Goal: Transaction & Acquisition: Book appointment/travel/reservation

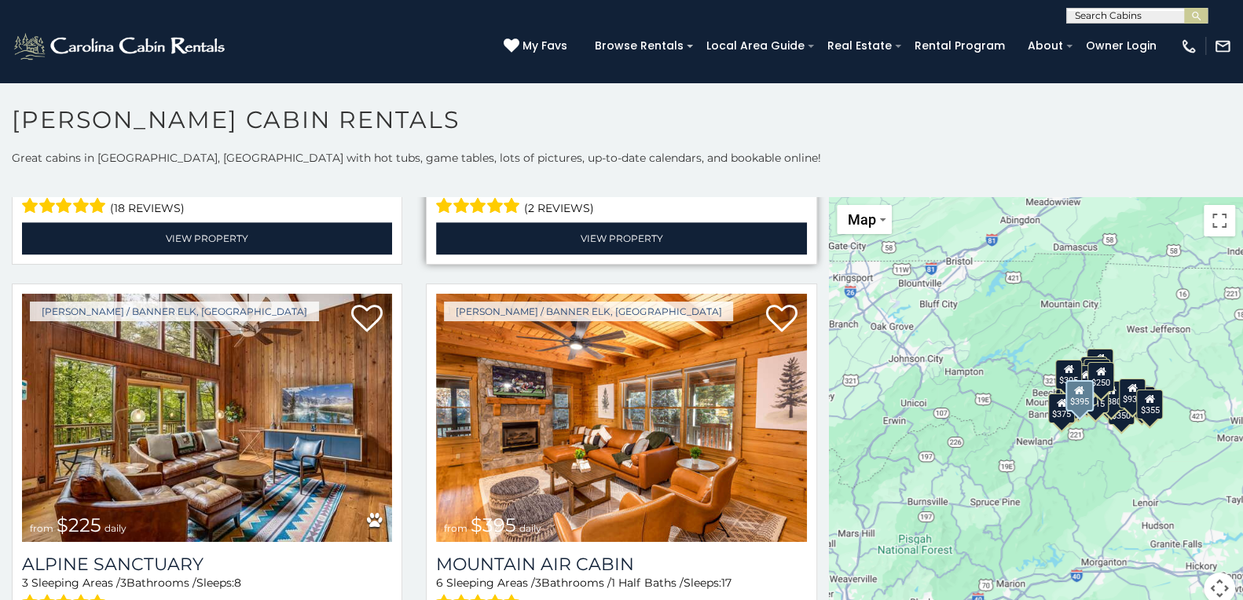
scroll to position [5183, 0]
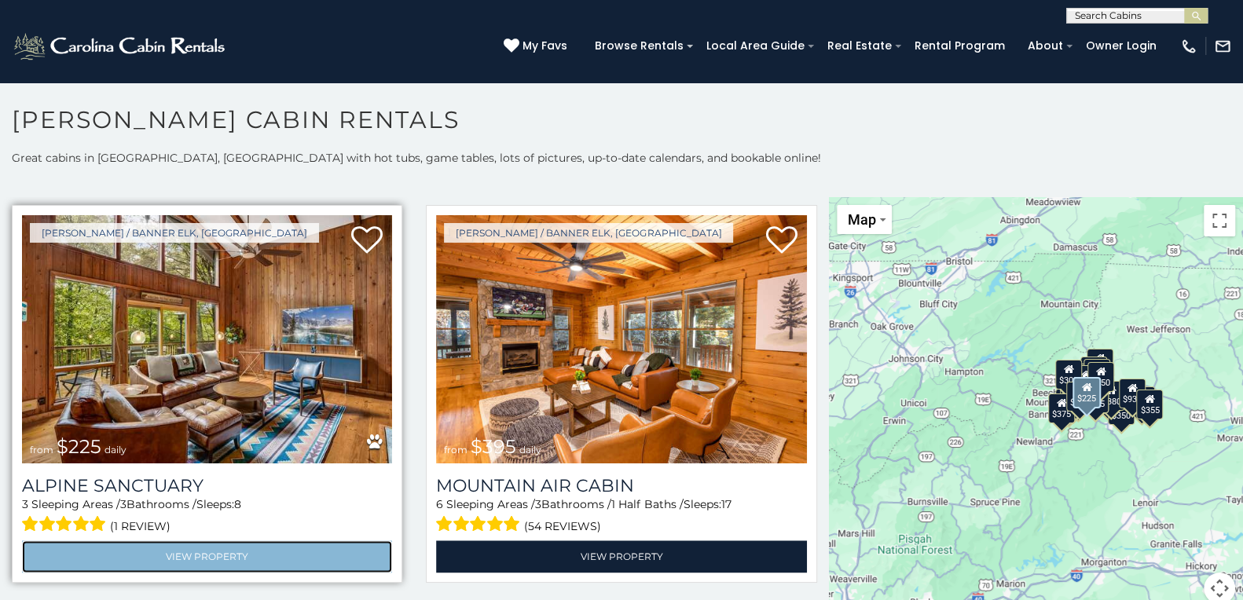
click at [279, 540] on link "View Property" at bounding box center [207, 556] width 370 height 32
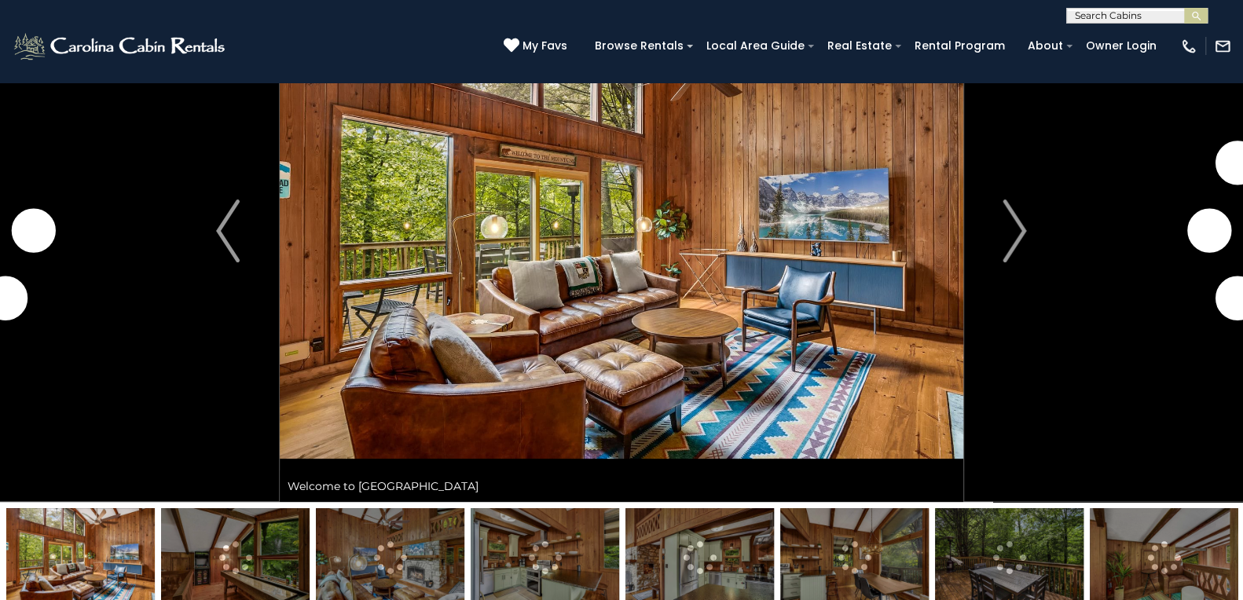
scroll to position [156, 0]
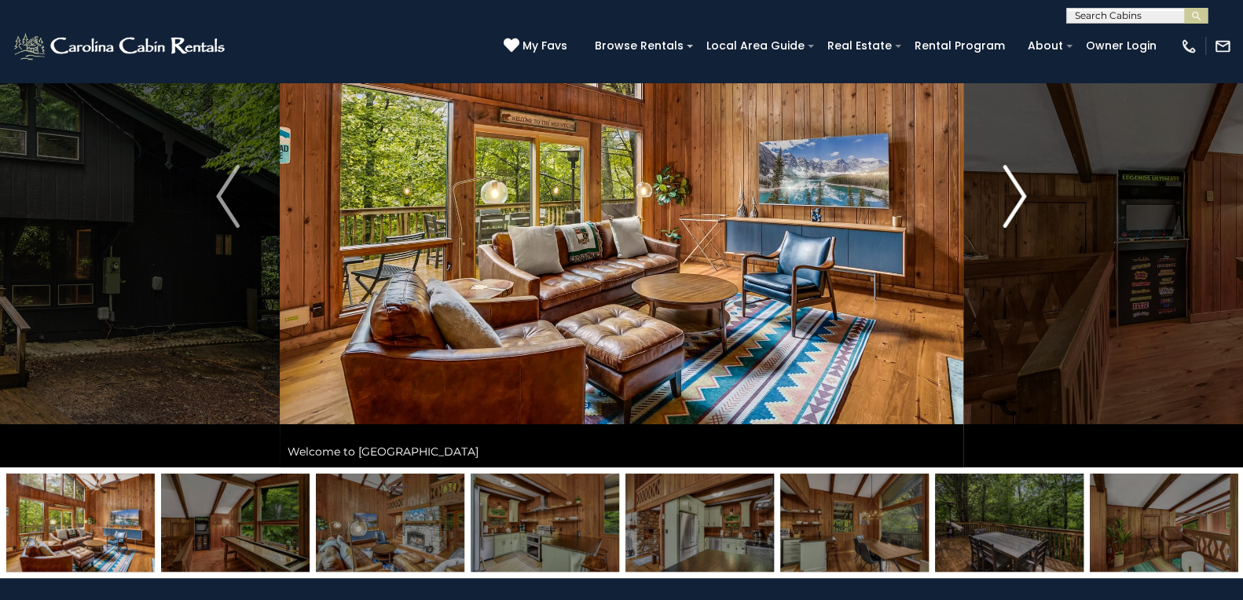
click at [1024, 194] on img "Next" at bounding box center [1015, 196] width 24 height 63
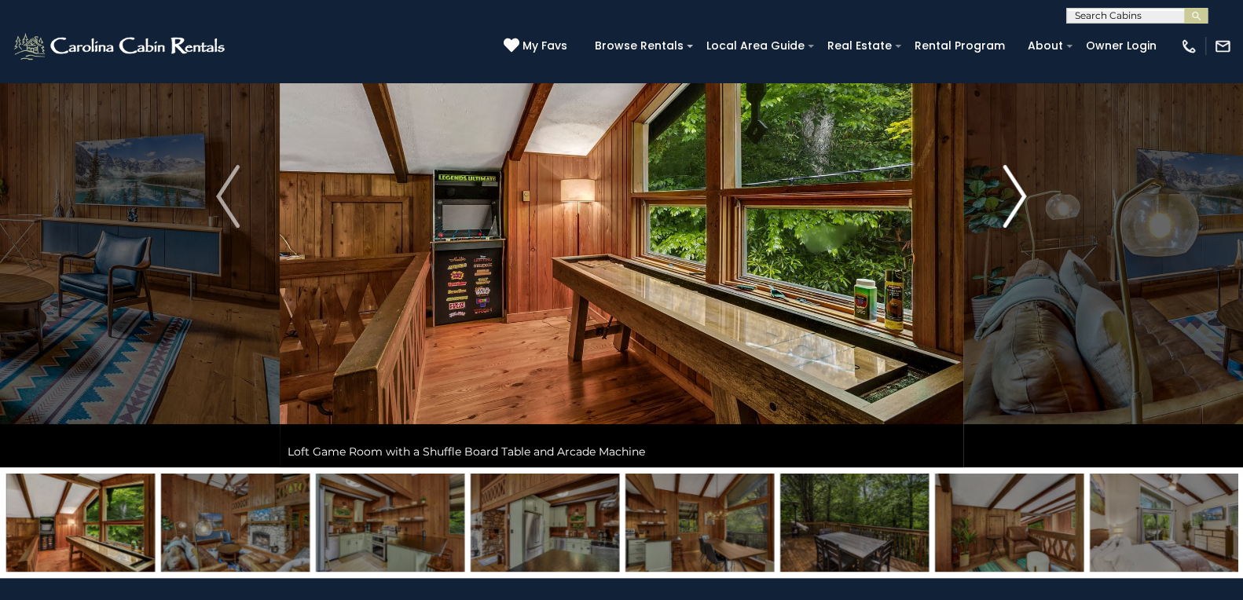
click at [1024, 194] on img "Next" at bounding box center [1015, 196] width 24 height 63
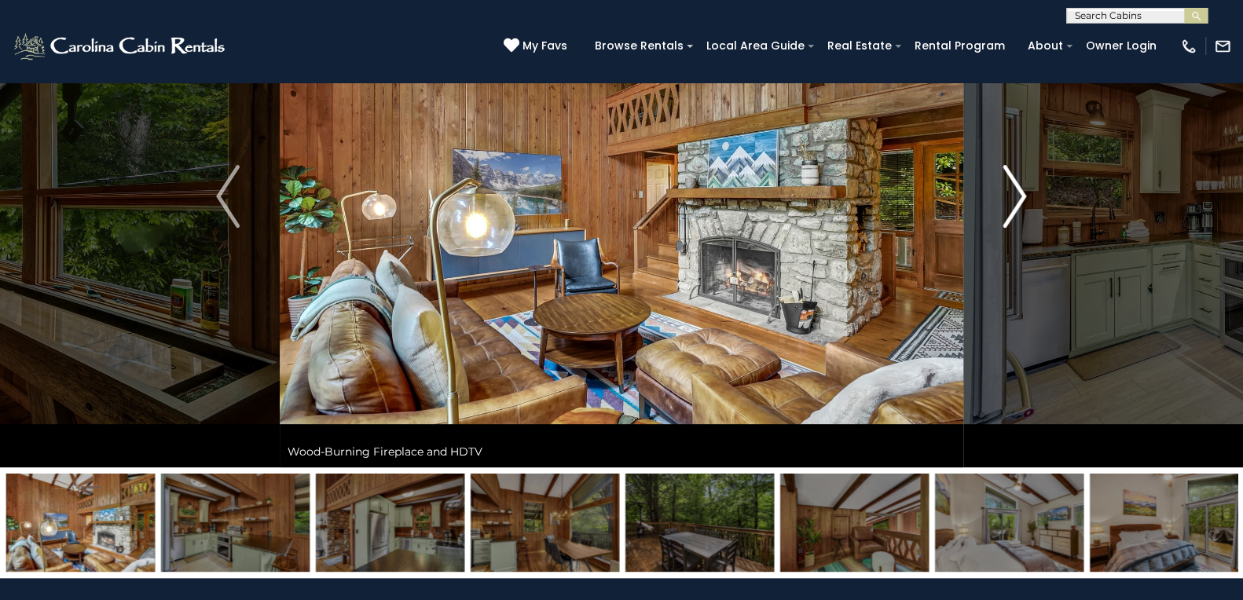
click at [1024, 194] on img "Next" at bounding box center [1015, 196] width 24 height 63
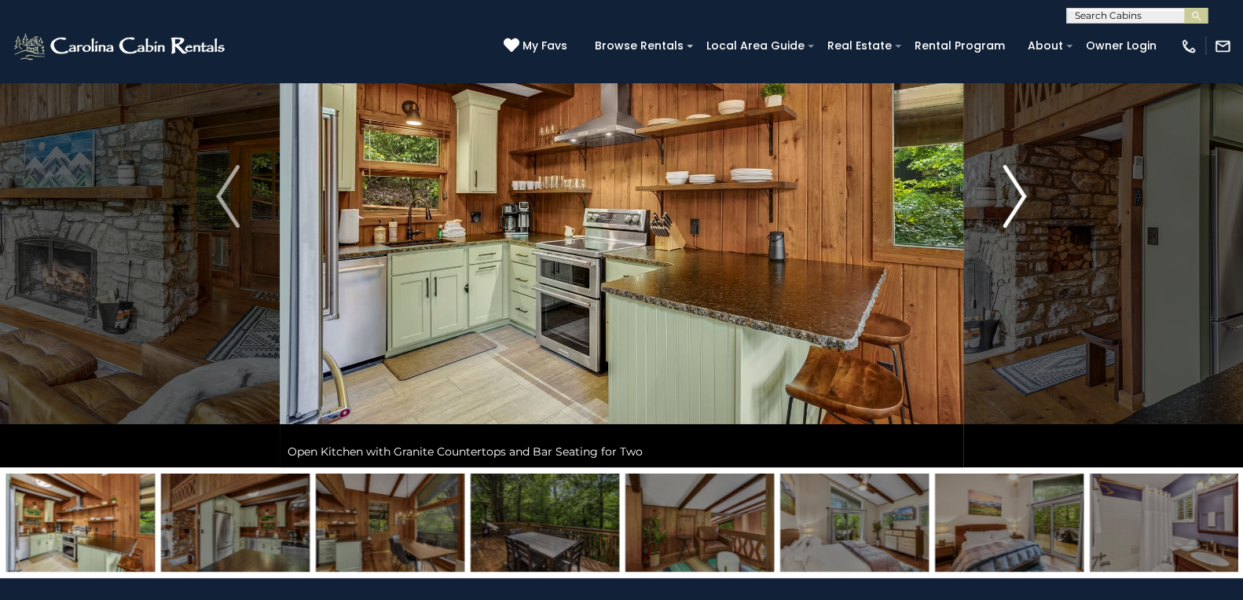
click at [1024, 194] on img "Next" at bounding box center [1015, 196] width 24 height 63
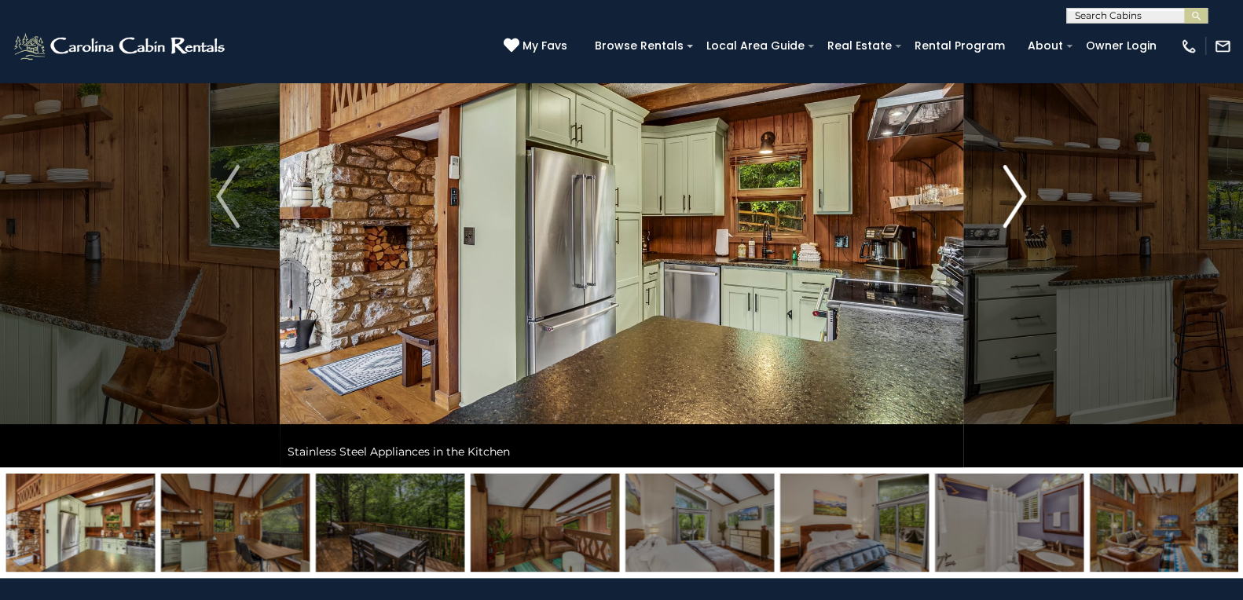
click at [1024, 194] on img "Next" at bounding box center [1015, 196] width 24 height 63
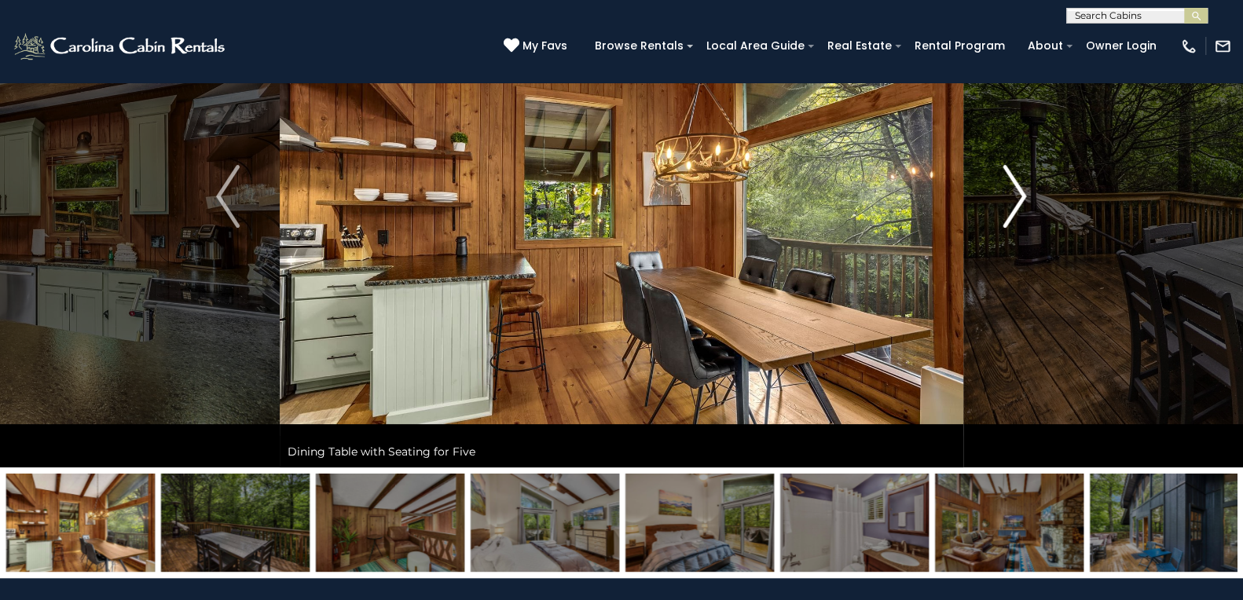
click at [1024, 194] on img "Next" at bounding box center [1015, 196] width 24 height 63
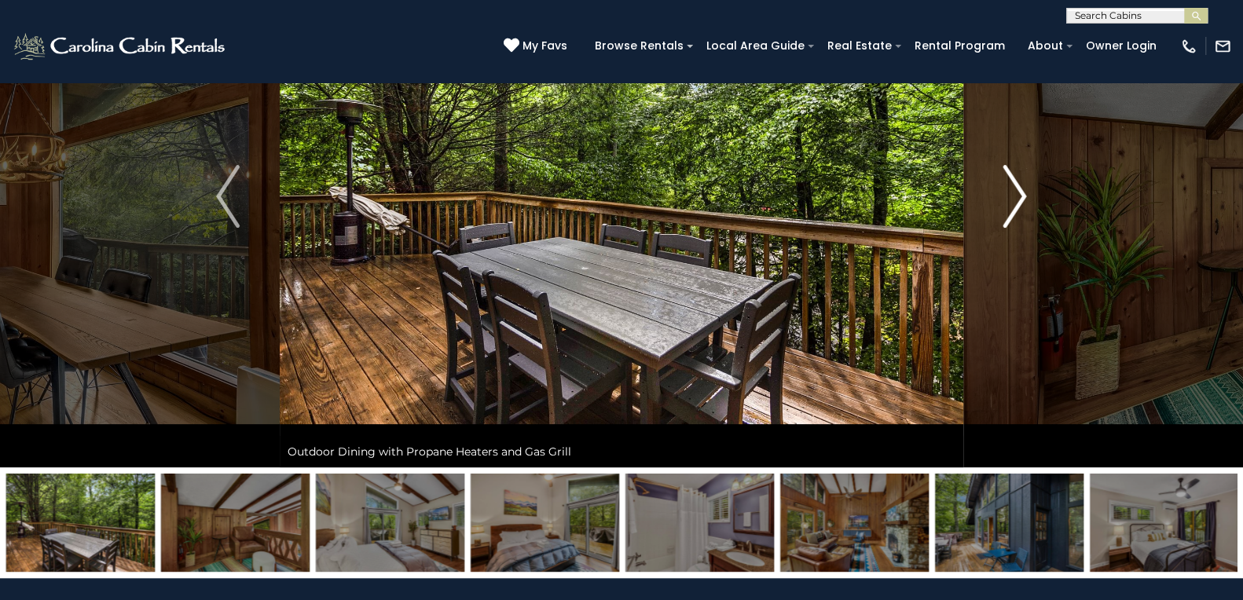
click at [1024, 194] on img "Next" at bounding box center [1015, 196] width 24 height 63
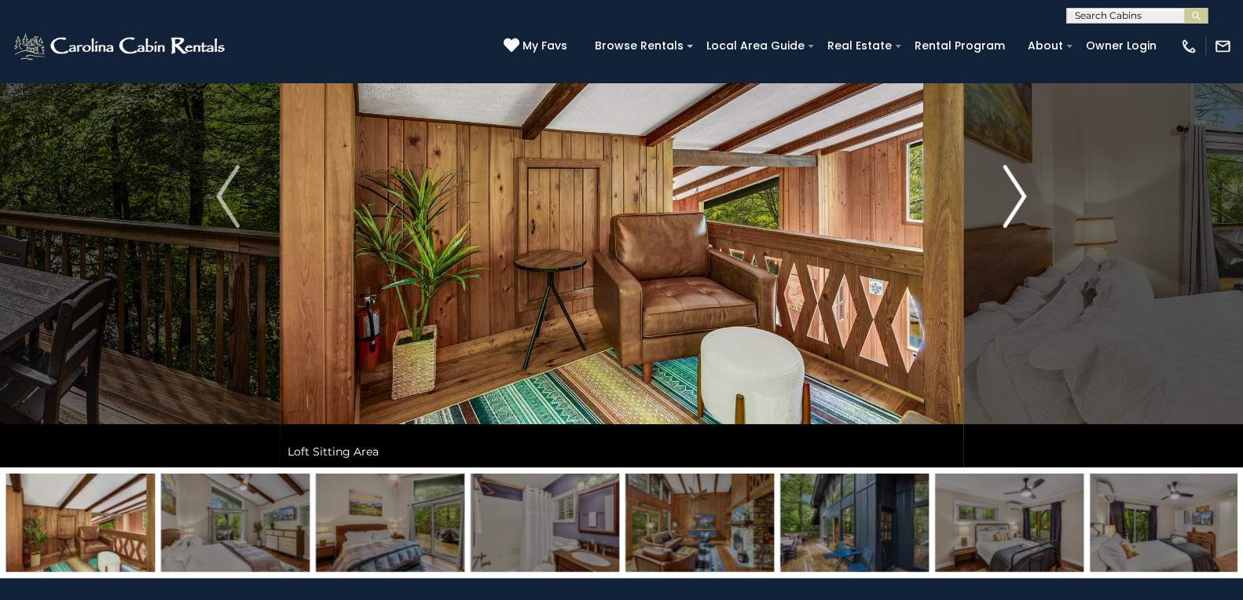
click at [1024, 194] on img "Next" at bounding box center [1015, 196] width 24 height 63
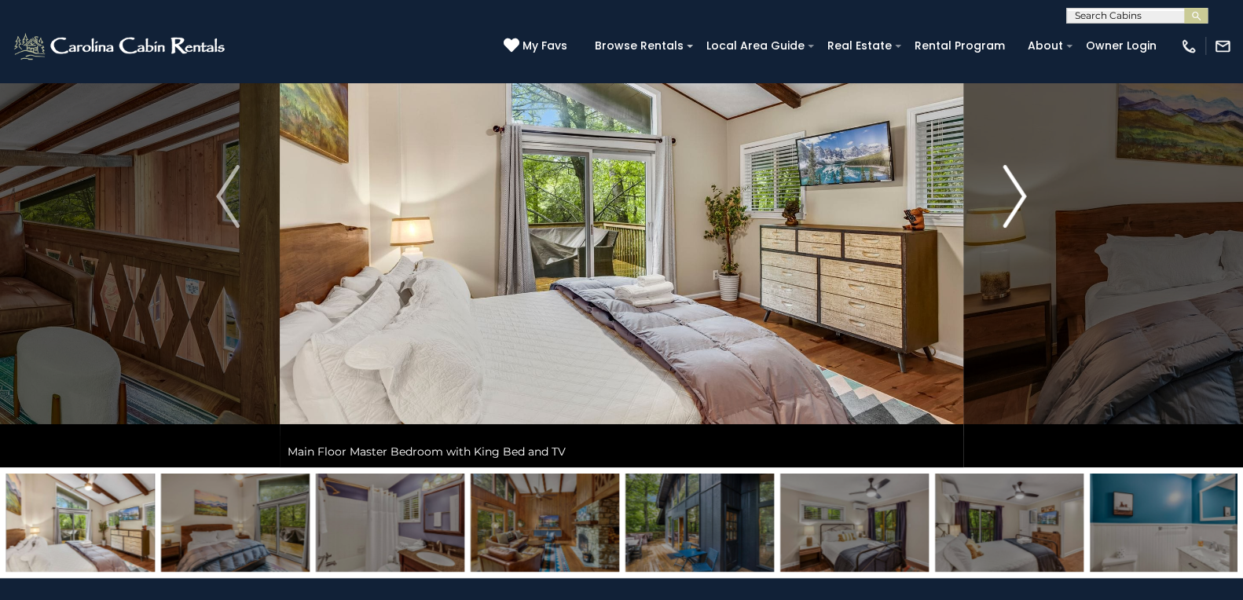
click at [1024, 194] on img "Next" at bounding box center [1015, 196] width 24 height 63
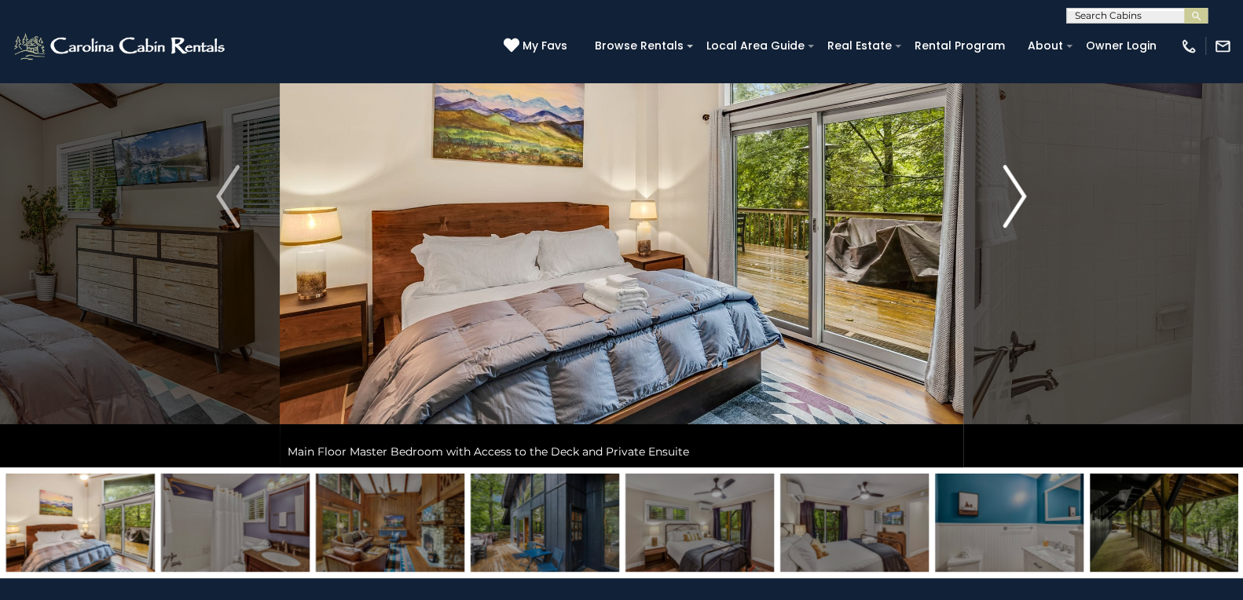
click at [1024, 194] on img "Next" at bounding box center [1015, 196] width 24 height 63
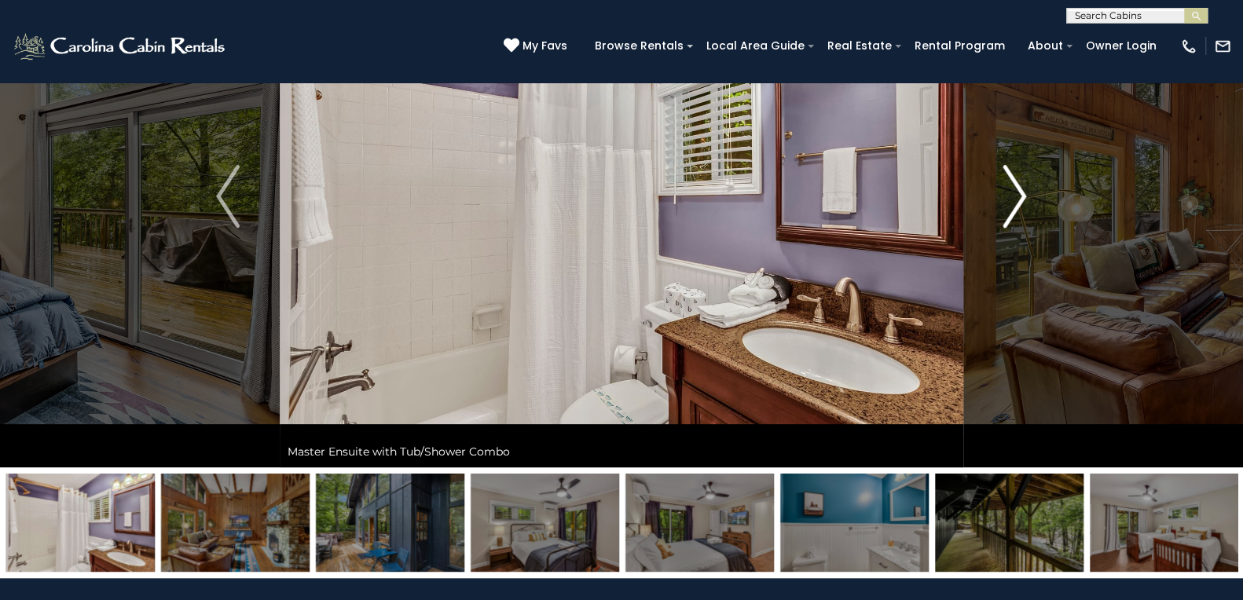
click at [1024, 194] on img "Next" at bounding box center [1015, 196] width 24 height 63
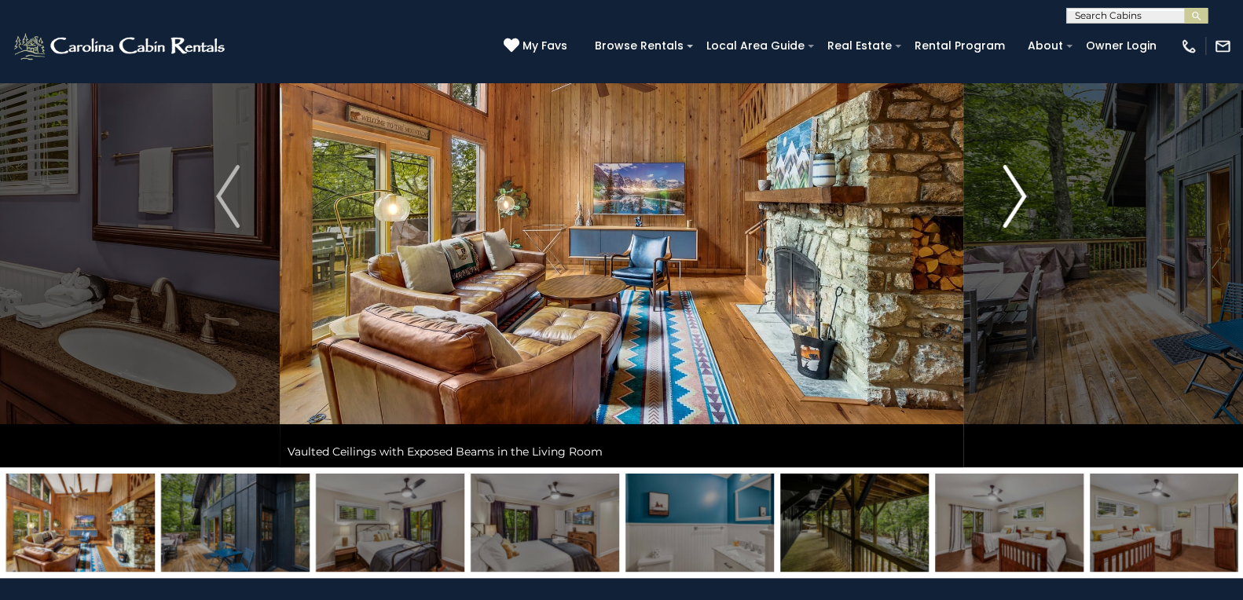
click at [1024, 194] on img "Next" at bounding box center [1015, 196] width 24 height 63
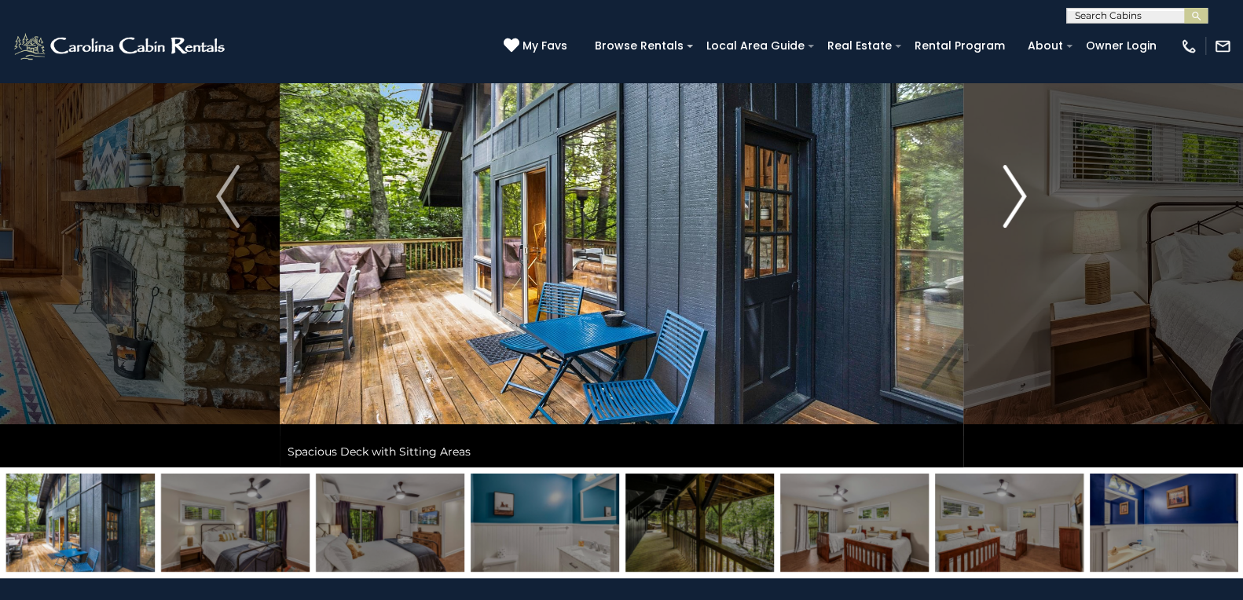
click at [1024, 194] on img "Next" at bounding box center [1015, 196] width 24 height 63
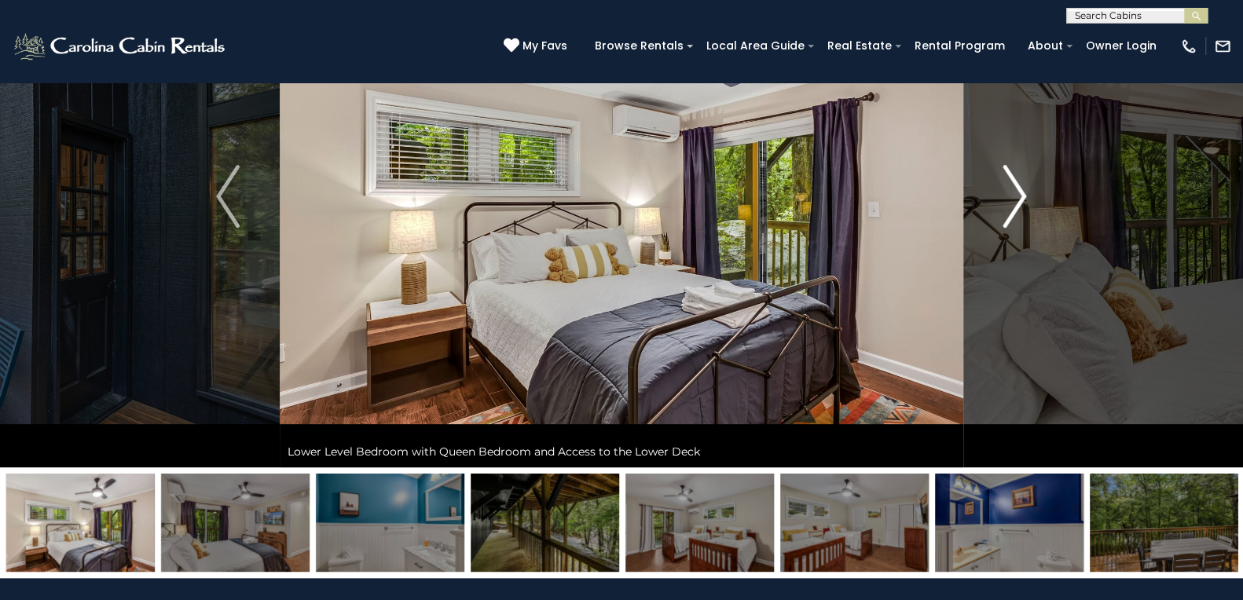
click at [1024, 194] on img "Next" at bounding box center [1015, 196] width 24 height 63
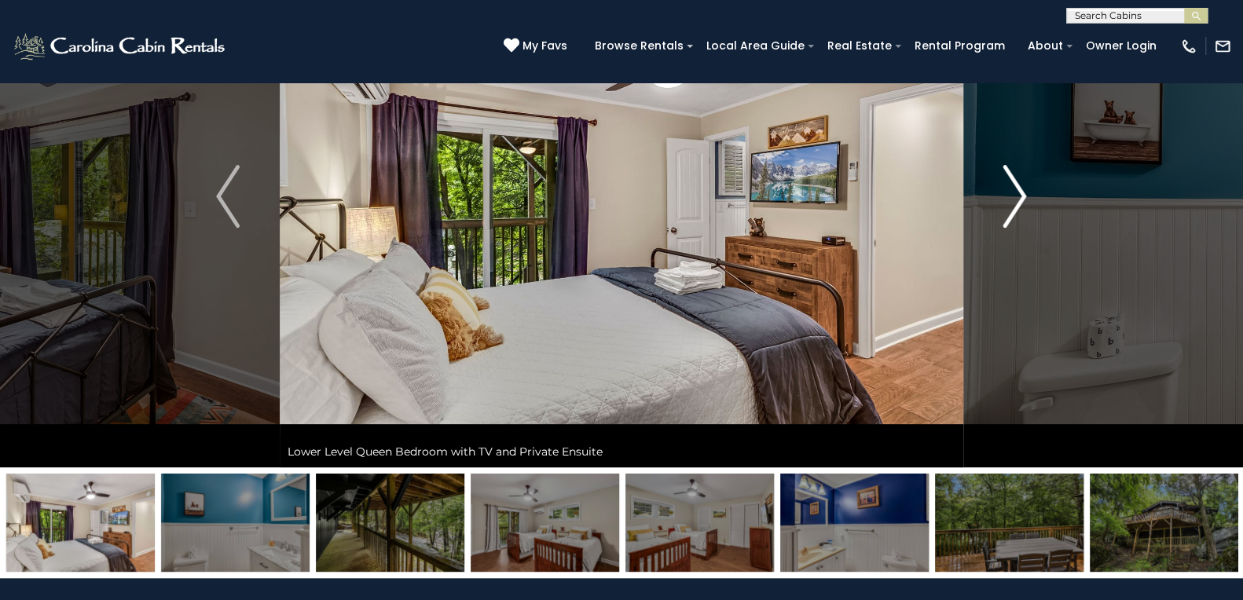
click at [1024, 194] on img "Next" at bounding box center [1015, 196] width 24 height 63
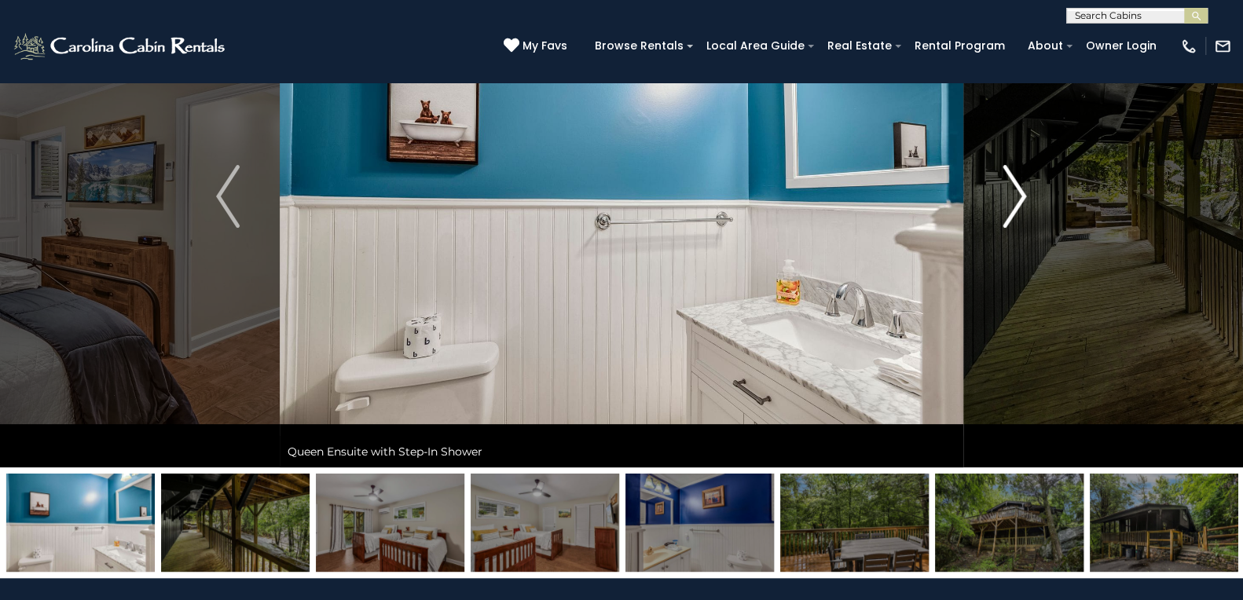
click at [1024, 194] on img "Next" at bounding box center [1015, 196] width 24 height 63
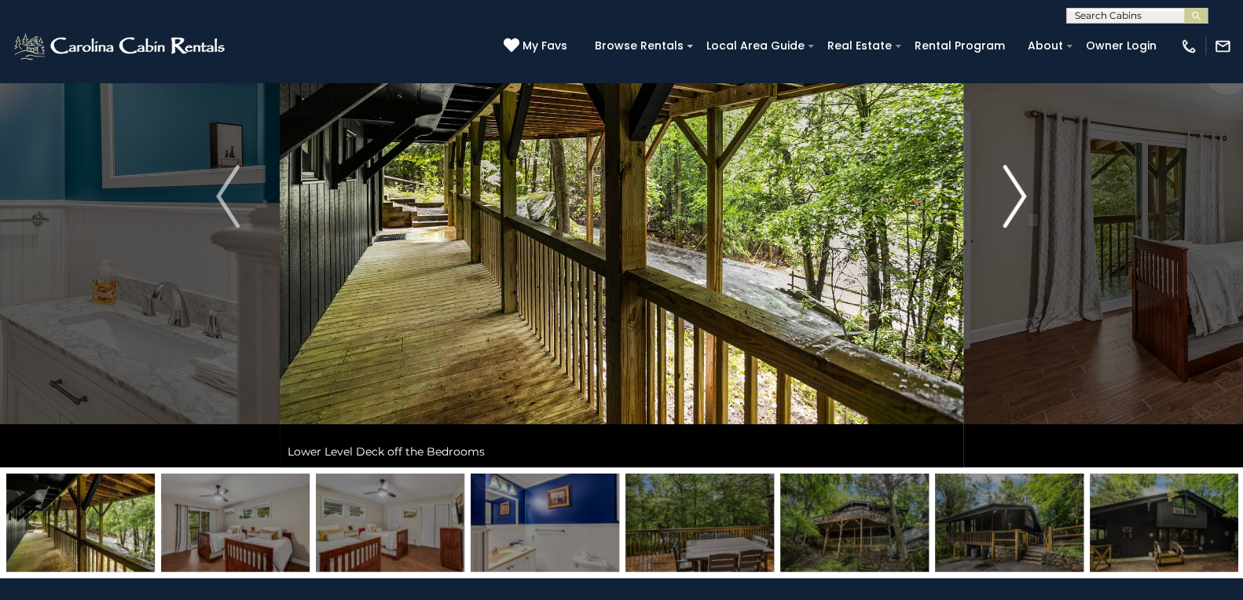
click at [1024, 194] on img "Next" at bounding box center [1015, 196] width 24 height 63
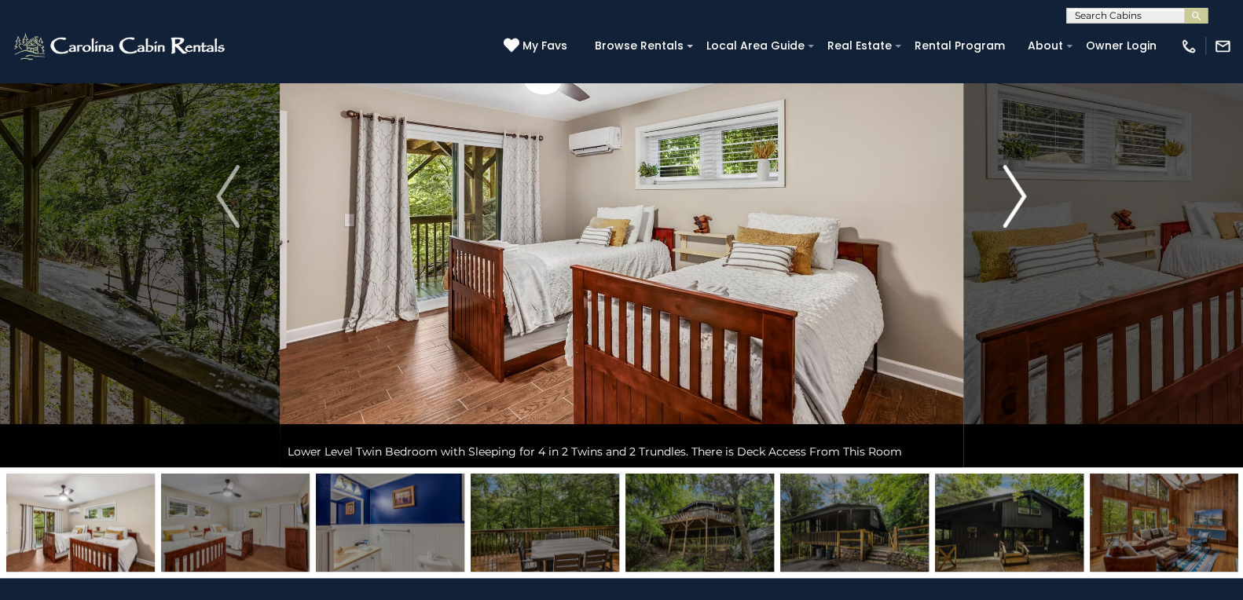
click at [1024, 194] on img "Next" at bounding box center [1015, 196] width 24 height 63
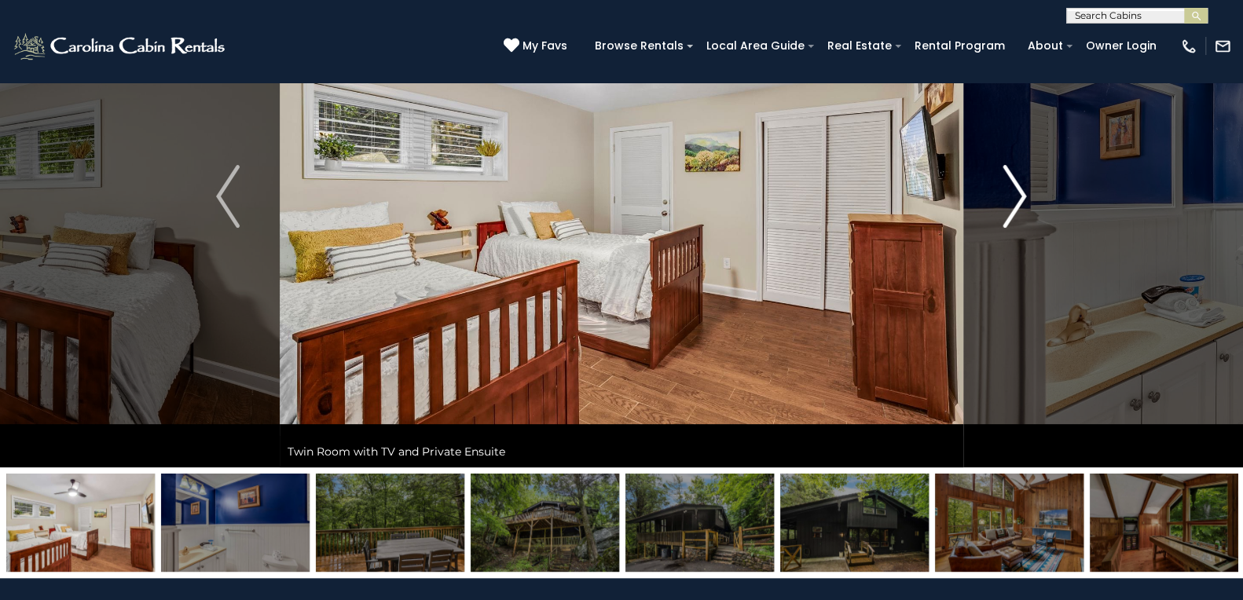
click at [1024, 194] on img "Next" at bounding box center [1015, 196] width 24 height 63
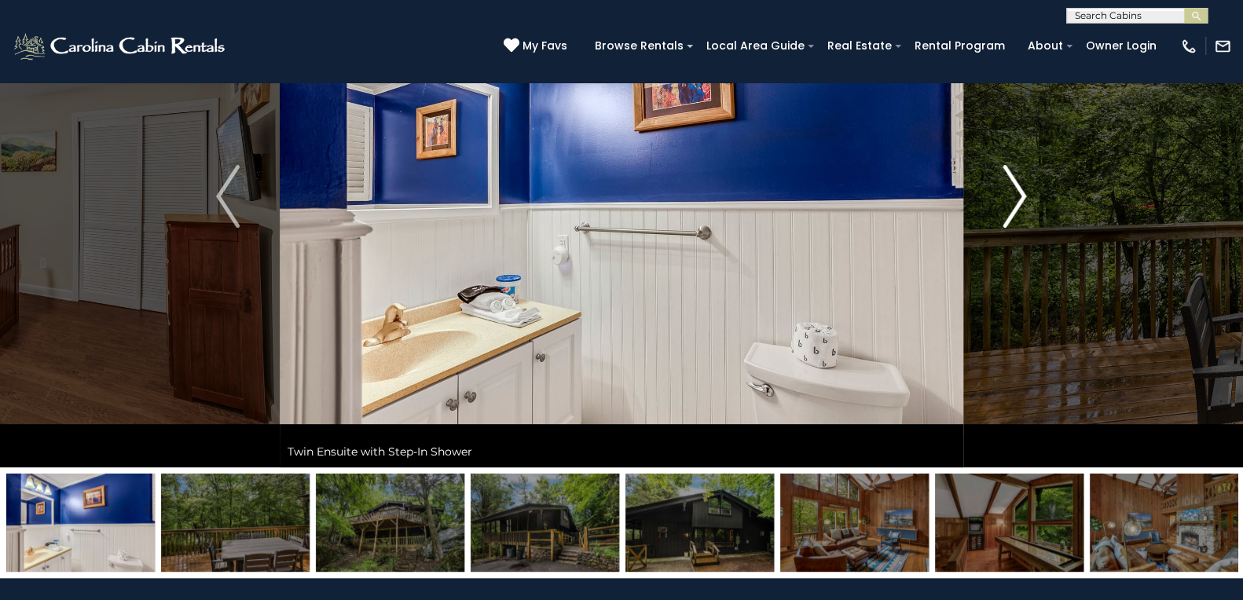
click at [1024, 194] on img "Next" at bounding box center [1015, 196] width 24 height 63
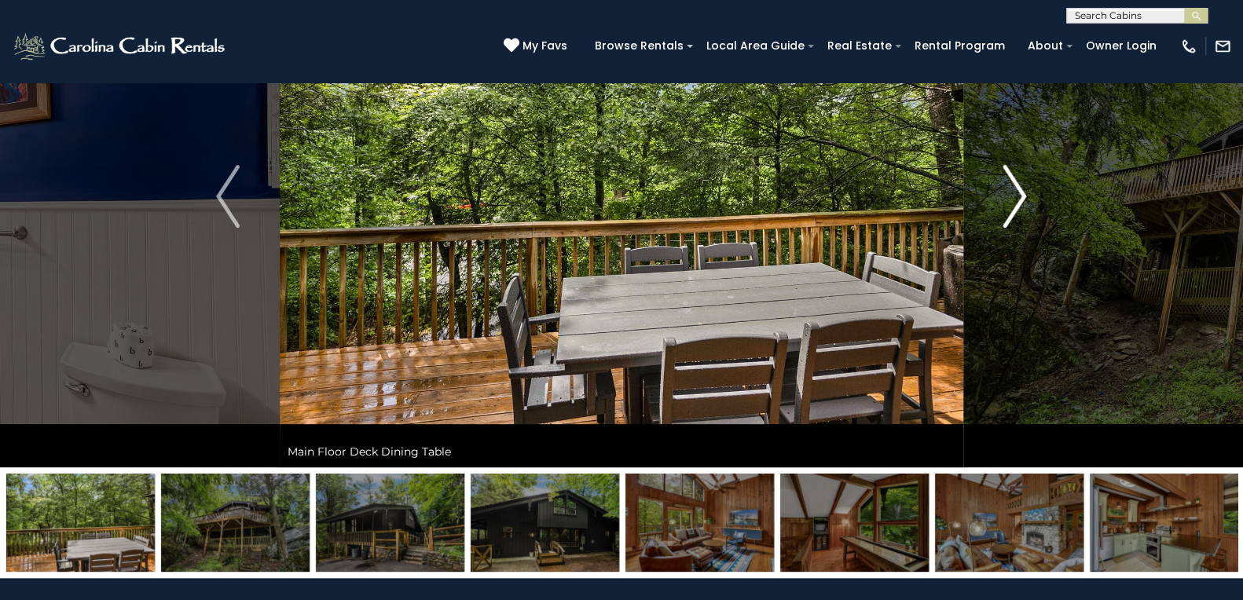
click at [1024, 194] on img "Next" at bounding box center [1015, 196] width 24 height 63
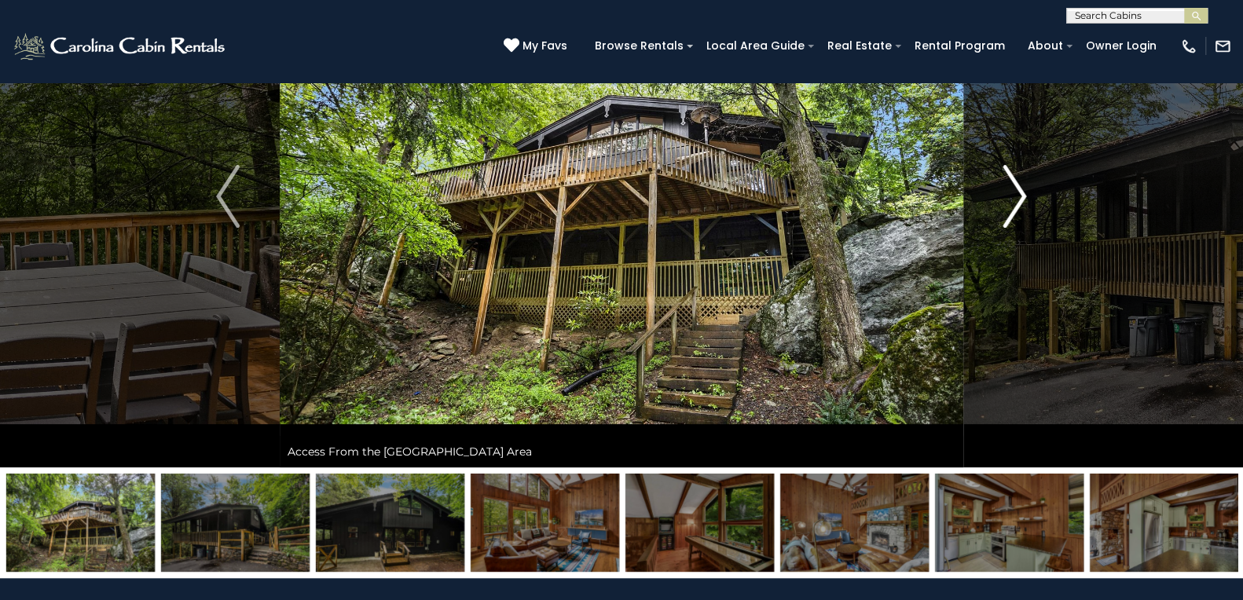
click at [1024, 194] on img "Next" at bounding box center [1015, 196] width 24 height 63
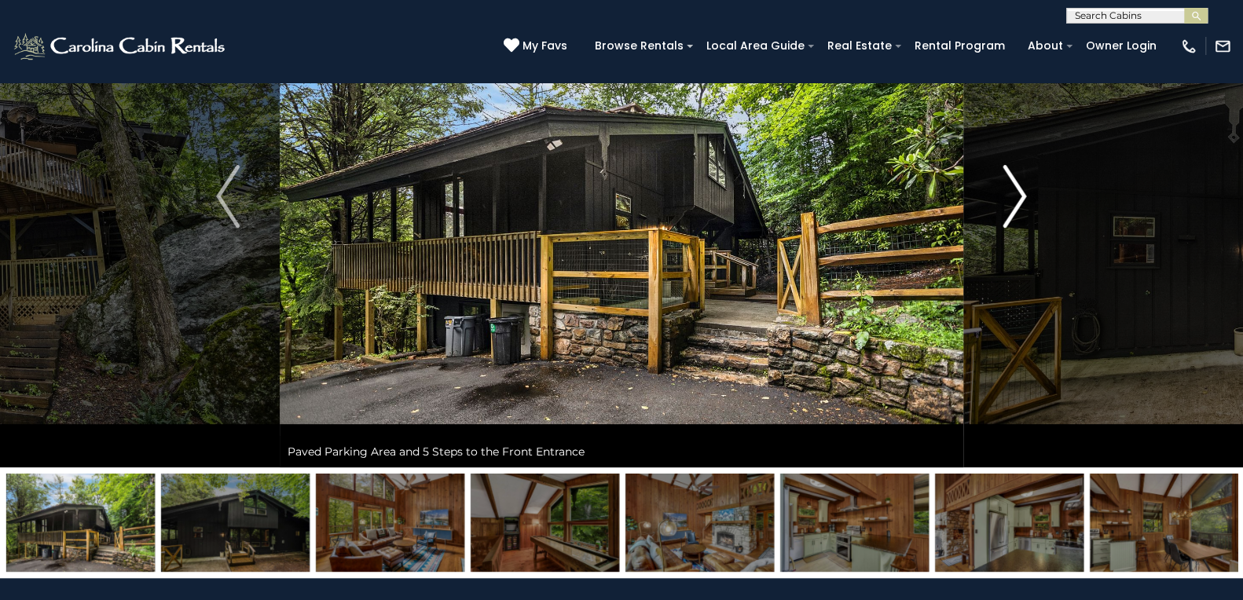
click at [1024, 194] on img "Next" at bounding box center [1015, 196] width 24 height 63
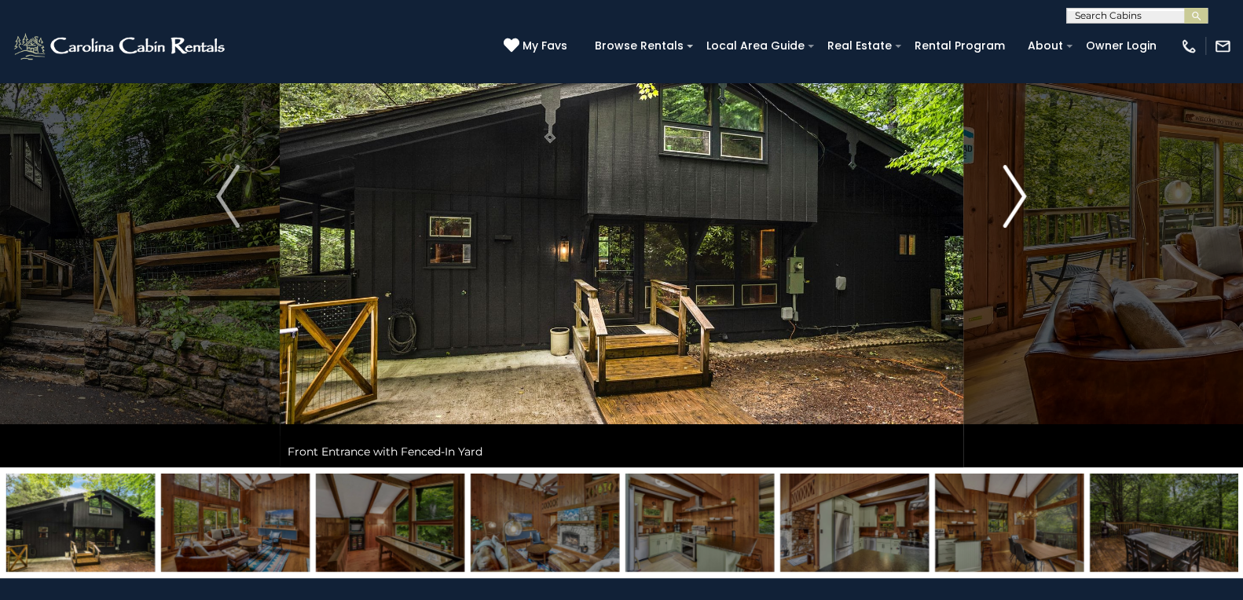
click at [1024, 194] on img "Next" at bounding box center [1015, 196] width 24 height 63
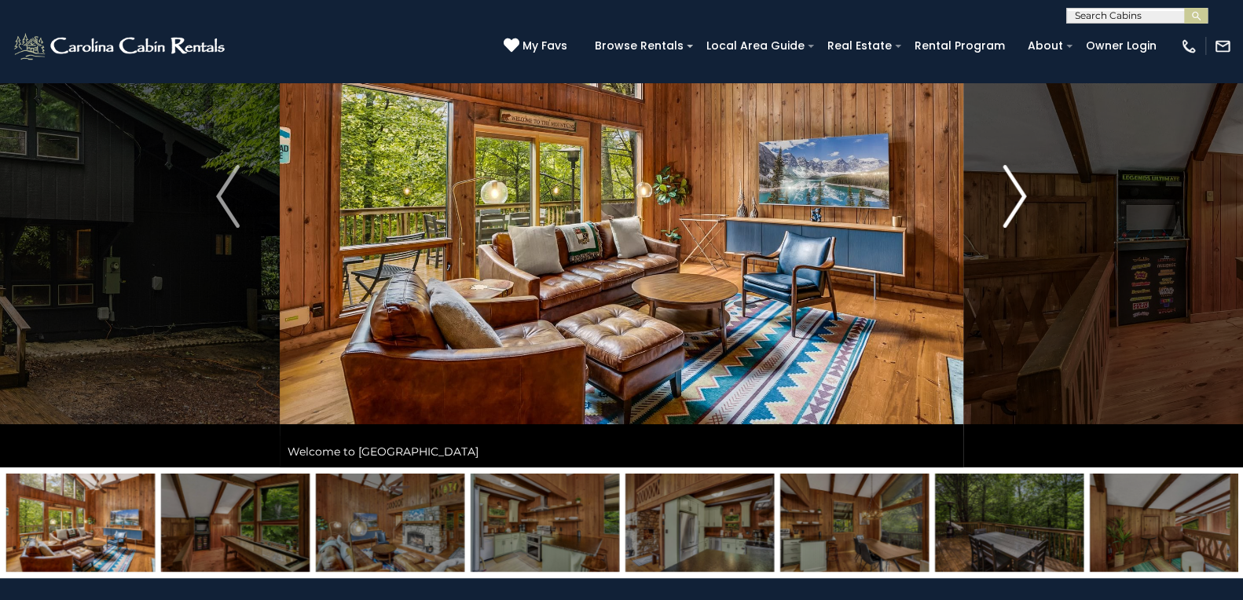
click at [1024, 194] on img "Next" at bounding box center [1015, 196] width 24 height 63
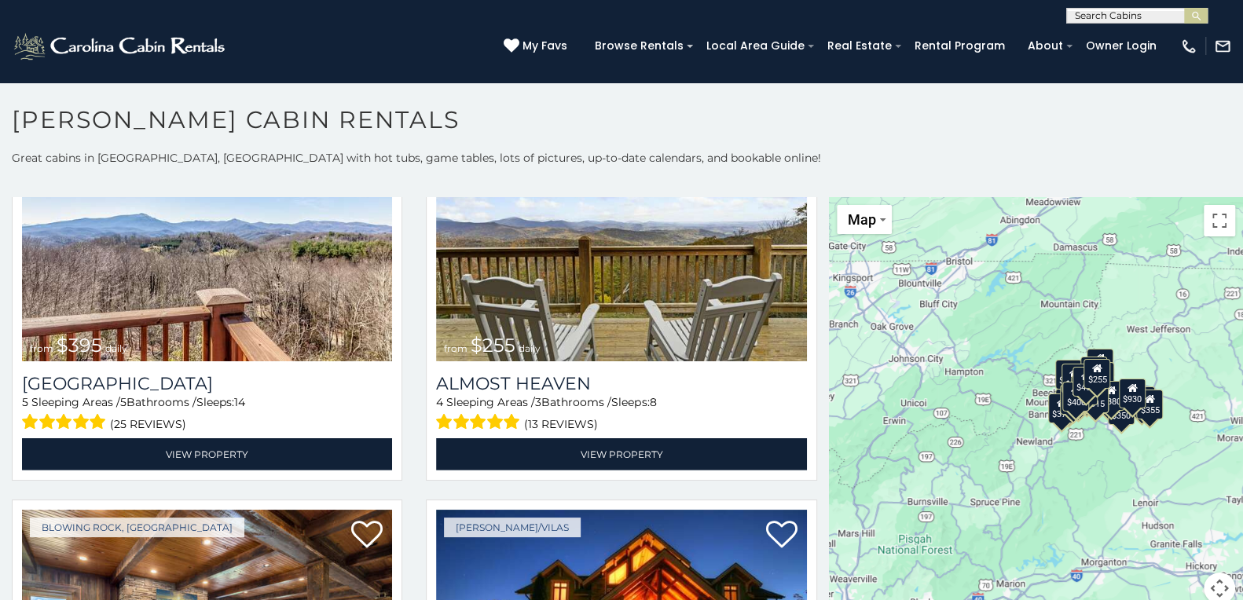
scroll to position [13, 0]
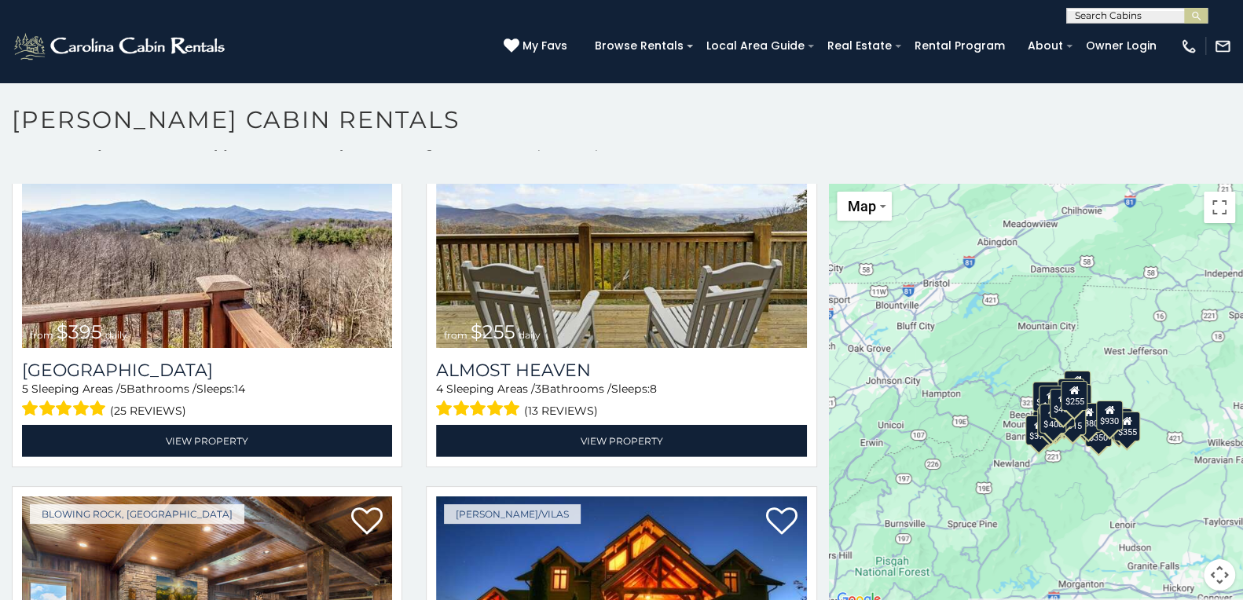
drag, startPoint x: 1134, startPoint y: 507, endPoint x: 1111, endPoint y: 545, distance: 45.1
click at [1111, 544] on div "$349 $480 $525 $315 $355 $635 $675 $930 $400 $451 $330 $400 $485 $460 $395 $255…" at bounding box center [1036, 397] width 414 height 426
